Goal: Information Seeking & Learning: Find specific page/section

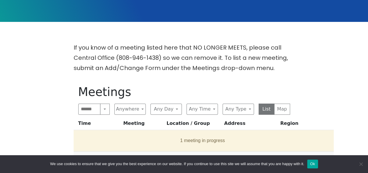
scroll to position [145, 0]
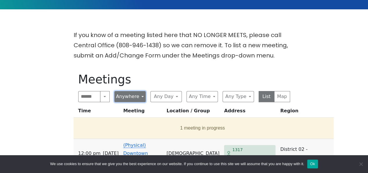
click at [142, 91] on button "Anywhere" at bounding box center [129, 96] width 31 height 11
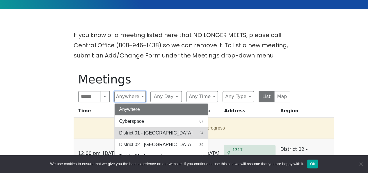
scroll to position [29, 0]
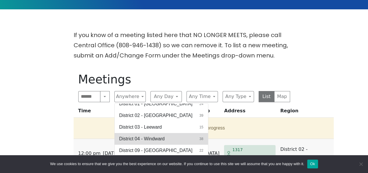
click at [156, 135] on span "District 04 - Windward" at bounding box center [141, 138] width 45 height 7
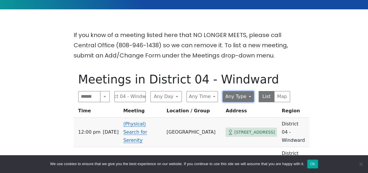
click at [250, 91] on button "Any Type" at bounding box center [238, 96] width 31 height 11
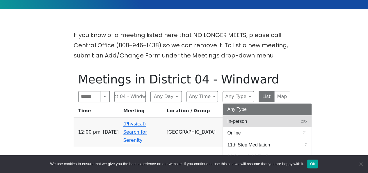
click at [242, 118] on span "In-person" at bounding box center [237, 121] width 20 height 7
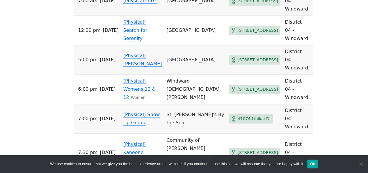
scroll to position [407, 0]
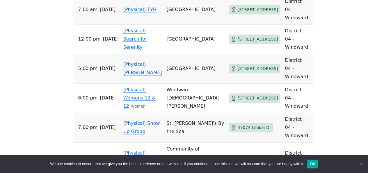
click at [237, 124] on span "47074 Lihikai Dr" at bounding box center [253, 127] width 33 height 7
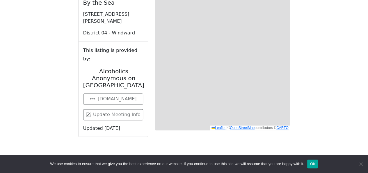
scroll to position [200, 0]
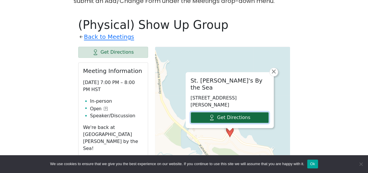
click at [244, 112] on link "Get Directions" at bounding box center [230, 117] width 78 height 11
click at [227, 112] on link "Get Directions" at bounding box center [230, 117] width 78 height 11
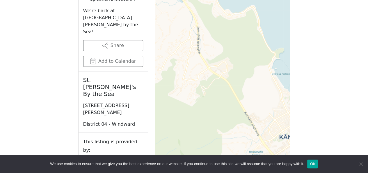
scroll to position [345, 0]
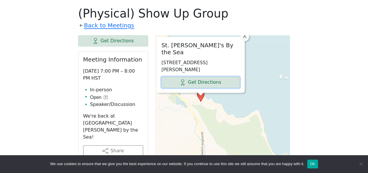
scroll to position [145, 0]
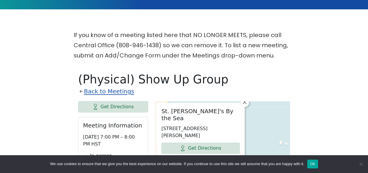
click at [99, 86] on link "Back to Meetings" at bounding box center [109, 91] width 50 height 10
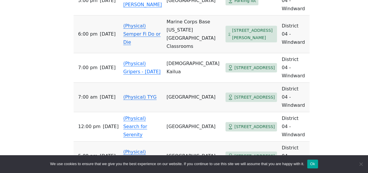
scroll to position [349, 0]
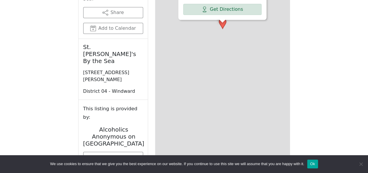
scroll to position [200, 0]
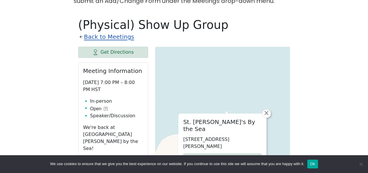
click at [102, 32] on link "Back to Meetings" at bounding box center [109, 37] width 50 height 10
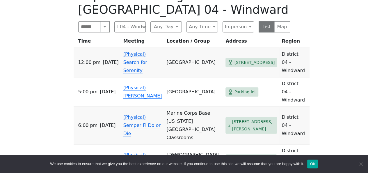
scroll to position [258, 0]
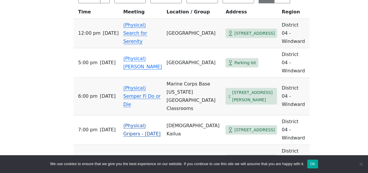
click at [240, 126] on span "[STREET_ADDRESS]" at bounding box center [254, 129] width 40 height 7
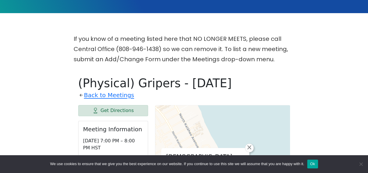
scroll to position [171, 0]
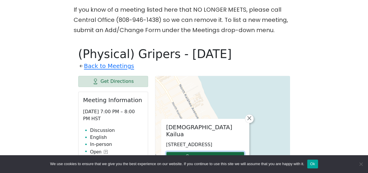
click at [193, 151] on link "Get Directions" at bounding box center [205, 156] width 78 height 11
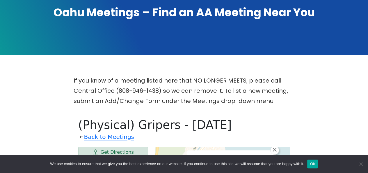
scroll to position [83, 0]
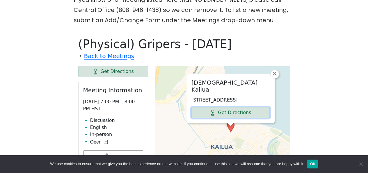
scroll to position [142, 0]
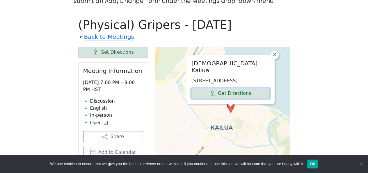
scroll to position [142, 0]
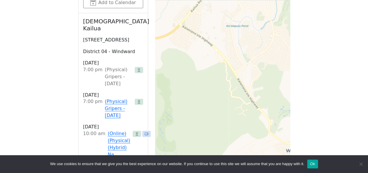
scroll to position [145, 0]
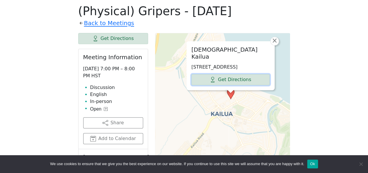
scroll to position [145, 0]
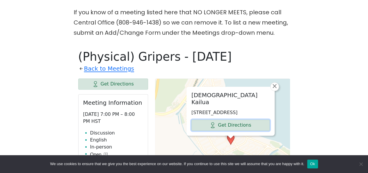
scroll to position [145, 0]
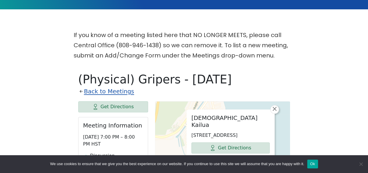
click at [97, 86] on link "Back to Meetings" at bounding box center [109, 91] width 50 height 10
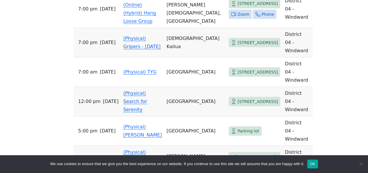
scroll to position [873, 0]
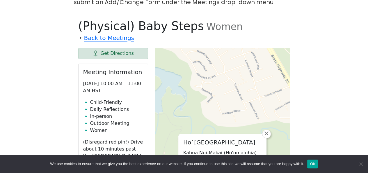
scroll to position [171, 0]
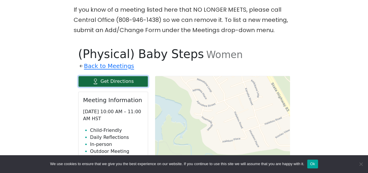
click at [106, 76] on link "Get Directions" at bounding box center [113, 81] width 70 height 11
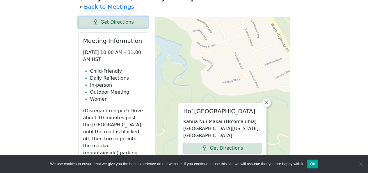
scroll to position [189, 0]
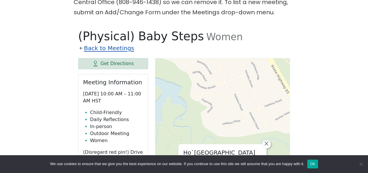
click at [100, 43] on link "Back to Meetings" at bounding box center [109, 48] width 50 height 10
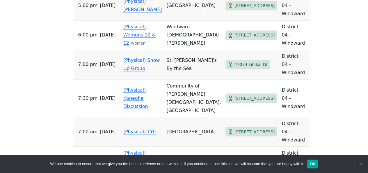
scroll to position [479, 0]
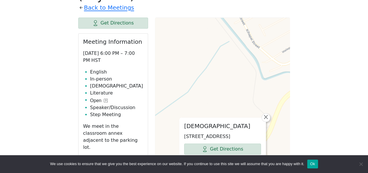
scroll to position [200, 0]
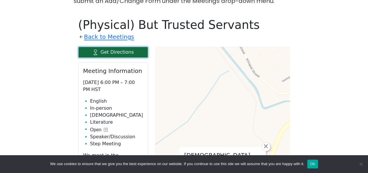
click at [97, 47] on link "Get Directions" at bounding box center [113, 52] width 70 height 11
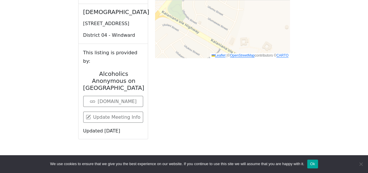
scroll to position [189, 0]
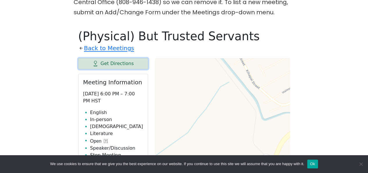
scroll to position [145, 0]
